Goal: Task Accomplishment & Management: Manage account settings

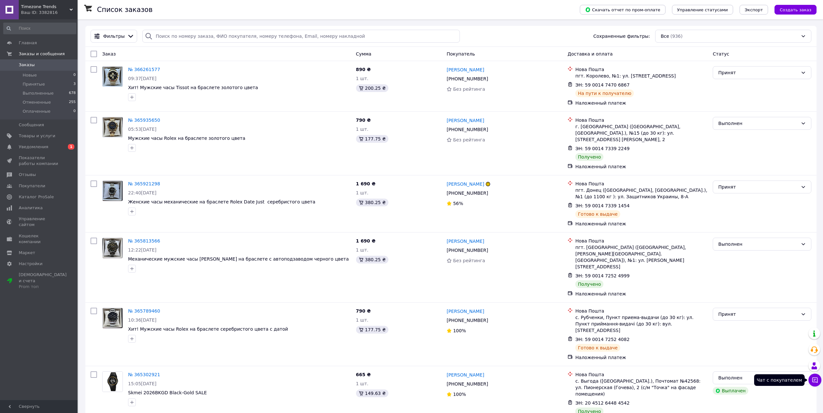
click at [816, 382] on icon at bounding box center [814, 380] width 6 height 6
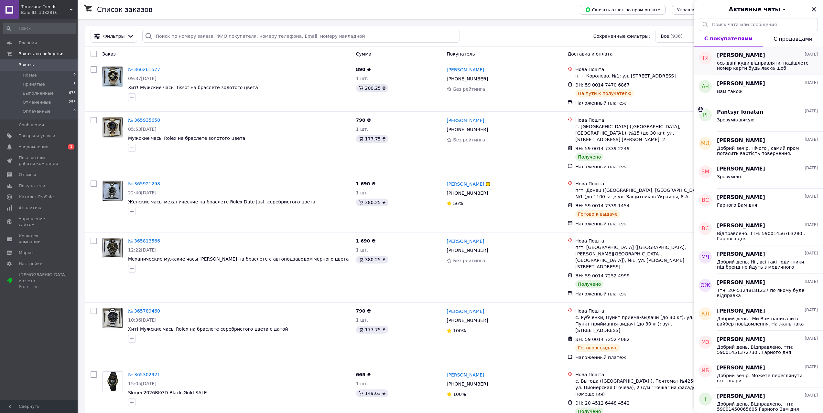
click at [754, 62] on span "ось дані куди відправляти, надішлете номер карти будь ласка щоб преевести кошти…" at bounding box center [763, 65] width 92 height 10
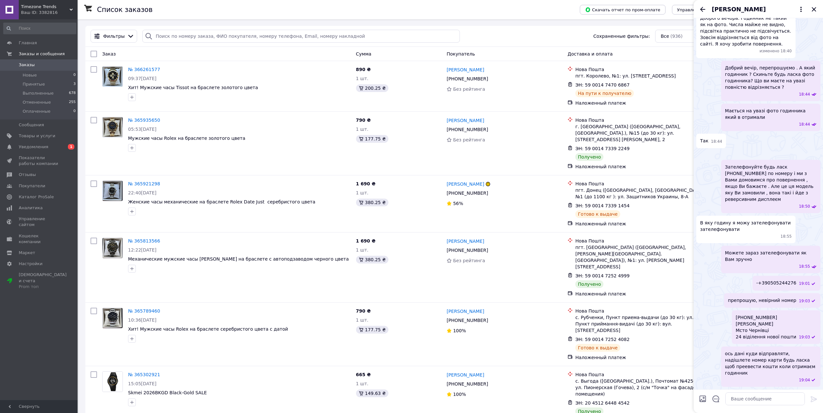
scroll to position [616, 0]
click at [814, 11] on icon "Закрыть" at bounding box center [814, 9] width 8 height 8
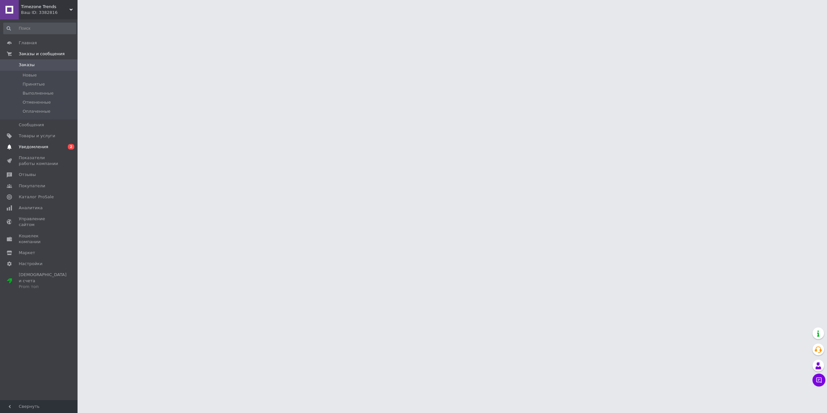
click at [53, 145] on span "Уведомления" at bounding box center [39, 147] width 41 height 6
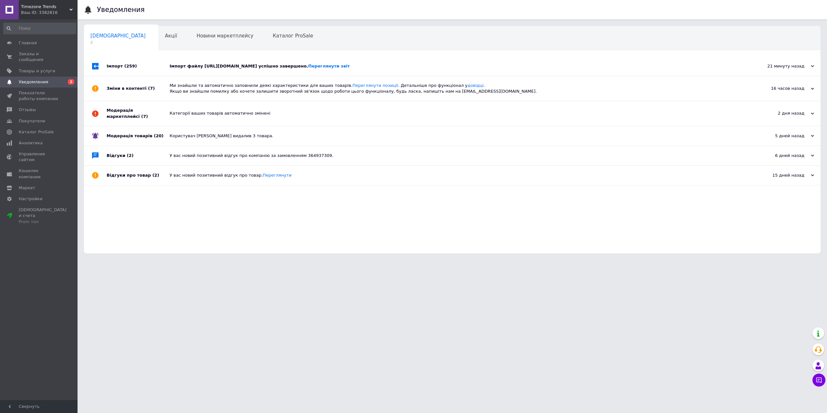
click at [146, 70] on div "Імпорт (259)" at bounding box center [138, 66] width 63 height 19
